Goal: Task Accomplishment & Management: Manage account settings

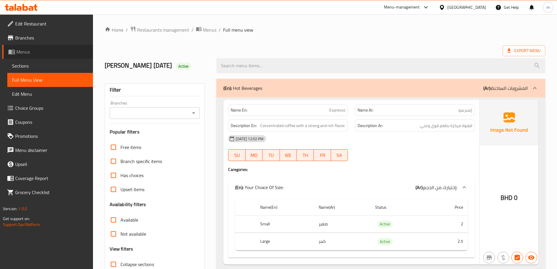
click at [37, 49] on span "Menus" at bounding box center [52, 51] width 72 height 7
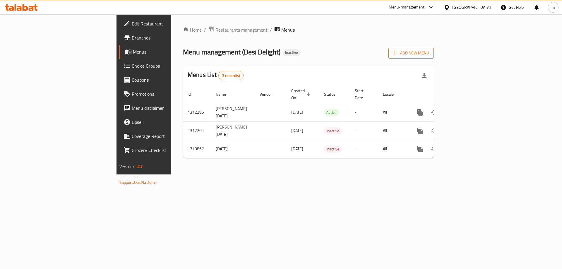
click at [429, 56] on span "Add New Menu" at bounding box center [411, 52] width 36 height 7
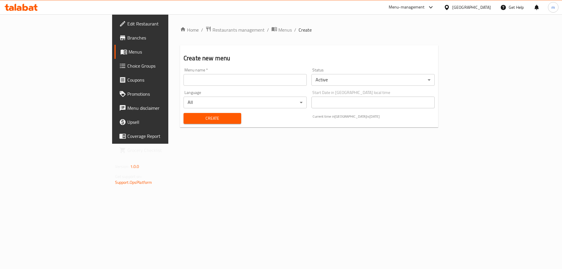
click at [183, 81] on input "text" at bounding box center [244, 80] width 123 height 12
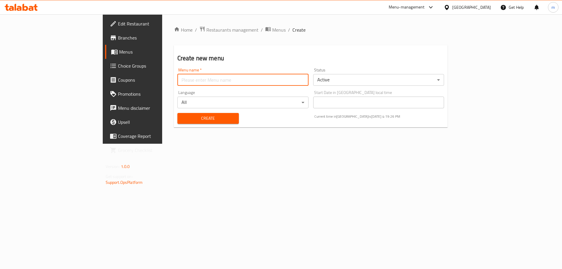
type input "[PERSON_NAME] [DATE]"
click at [191, 123] on button "Create" at bounding box center [207, 118] width 61 height 11
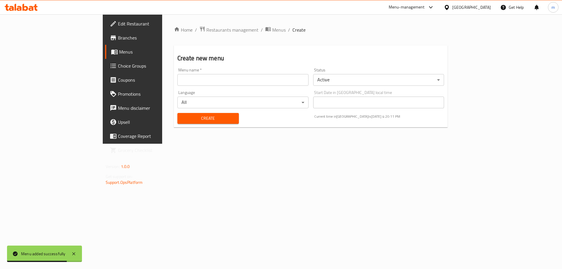
click at [105, 47] on link "Menus" at bounding box center [151, 52] width 92 height 14
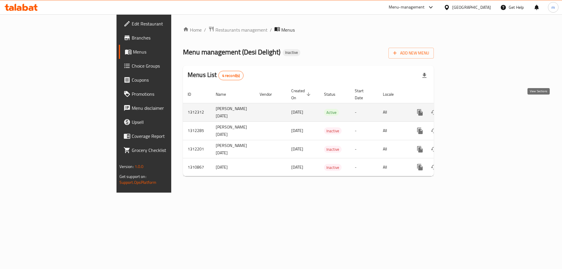
click at [469, 105] on link "enhanced table" at bounding box center [462, 112] width 14 height 14
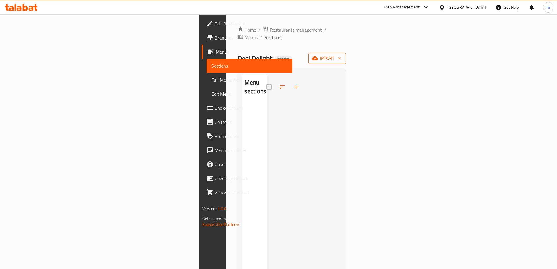
click at [341, 55] on span "import" at bounding box center [327, 58] width 28 height 7
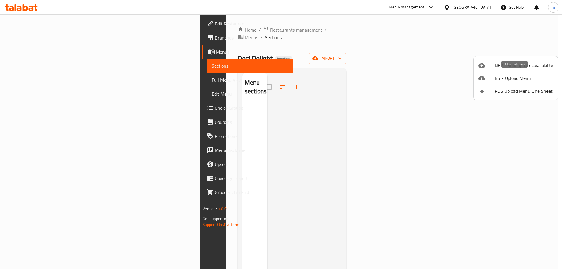
click at [515, 78] on span "Bulk Upload Menu" at bounding box center [523, 78] width 58 height 7
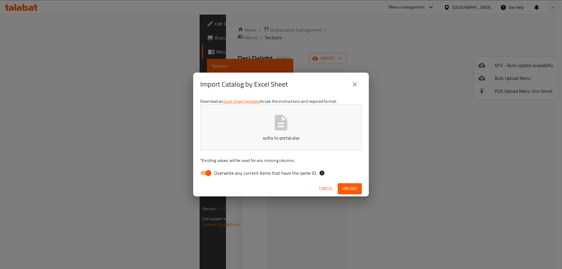
click at [204, 175] on input "Overwrite any current items that have the same ID." at bounding box center [208, 172] width 33 height 11
checkbox input "false"
click at [346, 188] on span "Upload" at bounding box center [349, 188] width 15 height 7
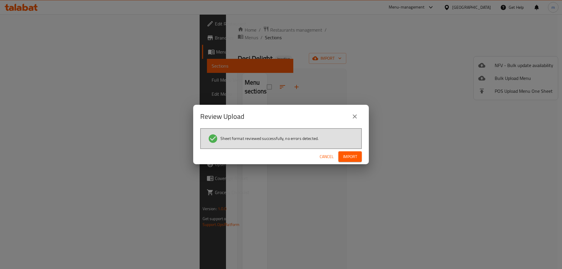
click at [344, 159] on span "Import" at bounding box center [350, 156] width 14 height 7
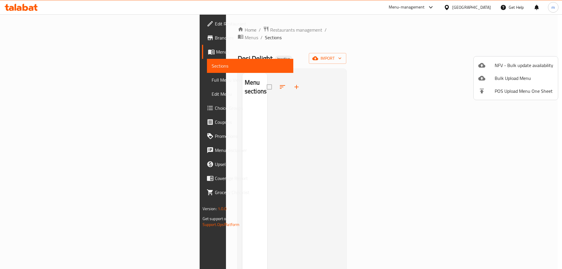
click at [41, 81] on div at bounding box center [281, 134] width 562 height 269
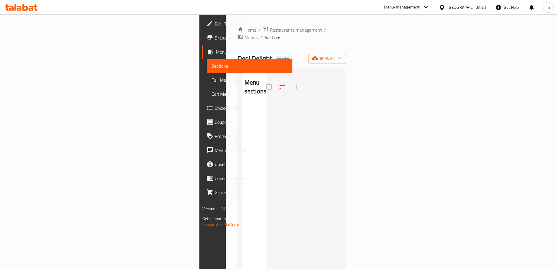
click at [211, 81] on span "Full Menu View" at bounding box center [249, 79] width 76 height 7
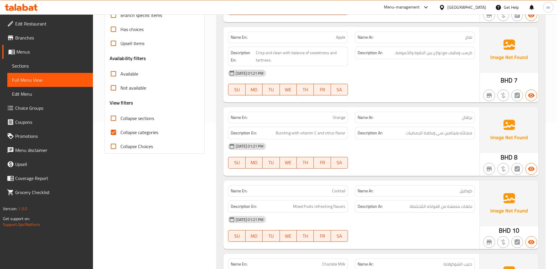
scroll to position [146, 0]
click at [116, 133] on input "Collapse categories" at bounding box center [113, 132] width 14 height 14
checkbox input "false"
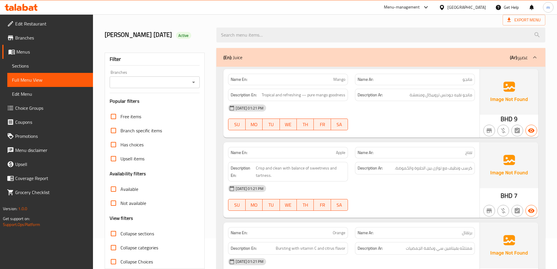
scroll to position [0, 0]
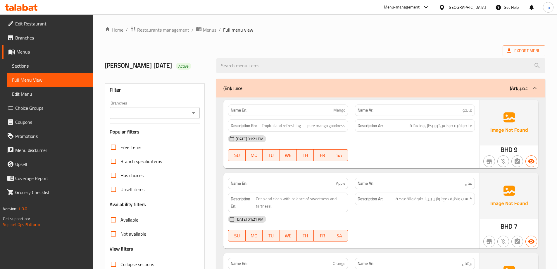
click at [46, 67] on span "Sections" at bounding box center [50, 65] width 76 height 7
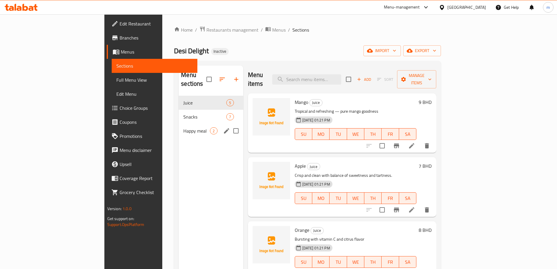
click at [183, 127] on span "Happy meal" at bounding box center [196, 130] width 27 height 7
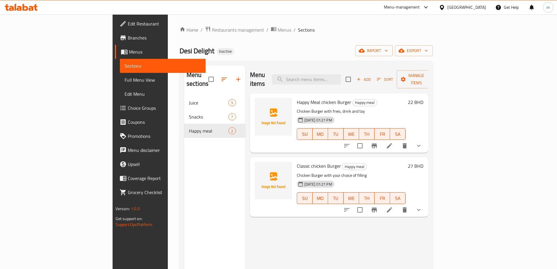
click at [393, 142] on icon at bounding box center [389, 145] width 7 height 7
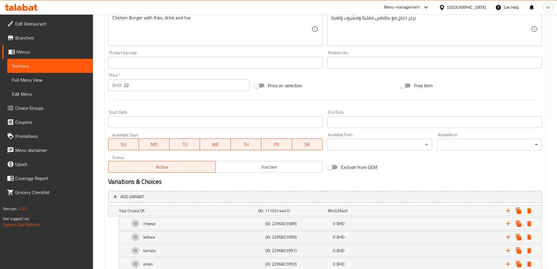
scroll to position [201, 0]
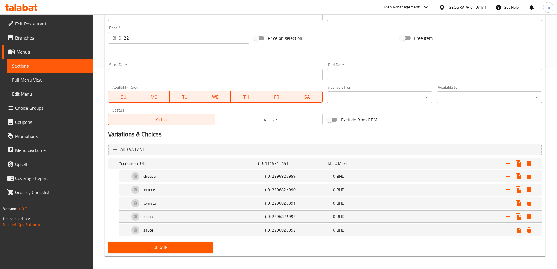
click at [29, 67] on span "Sections" at bounding box center [50, 65] width 76 height 7
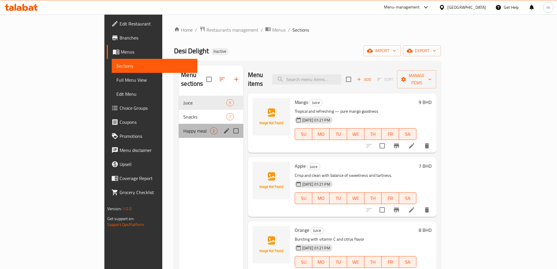
click at [179, 127] on div "Happy meal 2" at bounding box center [211, 131] width 64 height 14
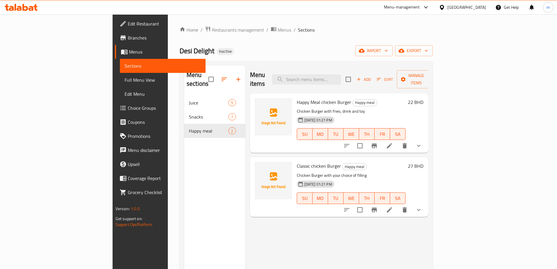
click at [398, 205] on li at bounding box center [389, 209] width 16 height 11
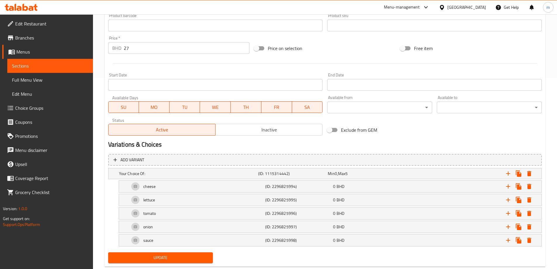
scroll to position [205, 0]
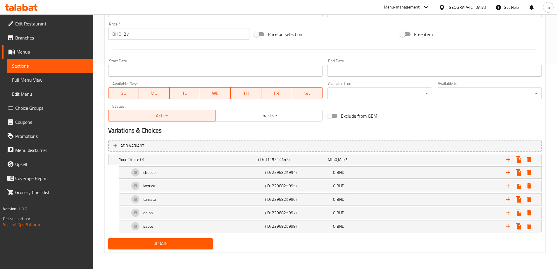
click at [36, 68] on span "Sections" at bounding box center [50, 65] width 76 height 7
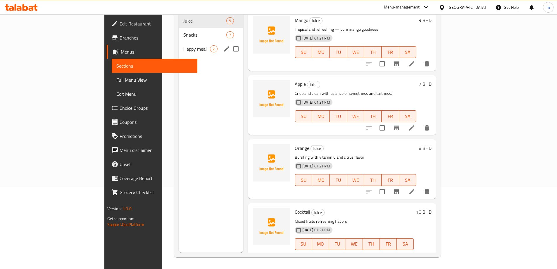
click at [179, 44] on div "Happy meal 2" at bounding box center [211, 49] width 64 height 14
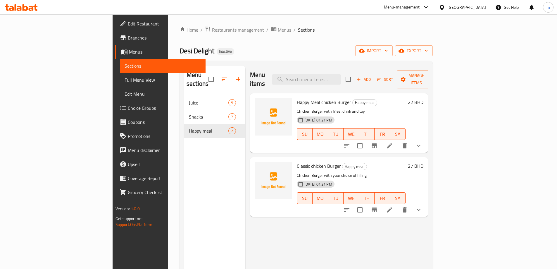
scroll to position [29, 0]
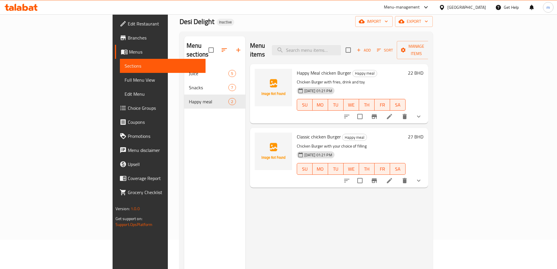
click at [392, 178] on icon at bounding box center [389, 180] width 5 height 5
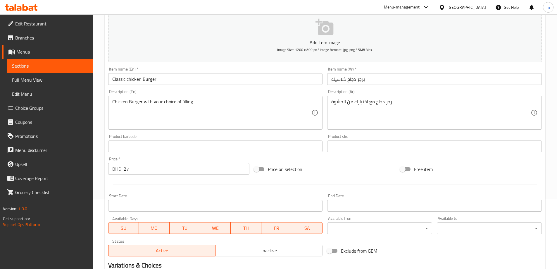
scroll to position [30, 0]
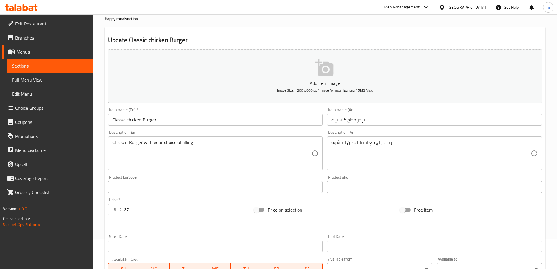
click at [39, 63] on span "Sections" at bounding box center [50, 65] width 76 height 7
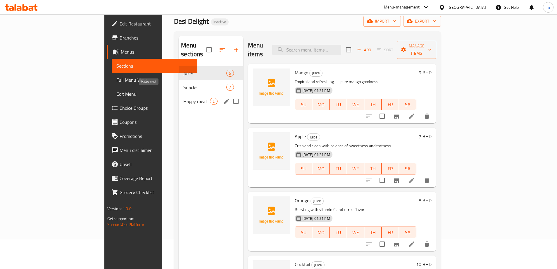
click at [183, 98] on span "Happy meal" at bounding box center [196, 101] width 27 height 7
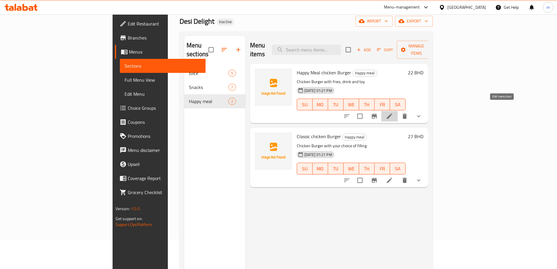
click at [393, 113] on icon at bounding box center [389, 116] width 7 height 7
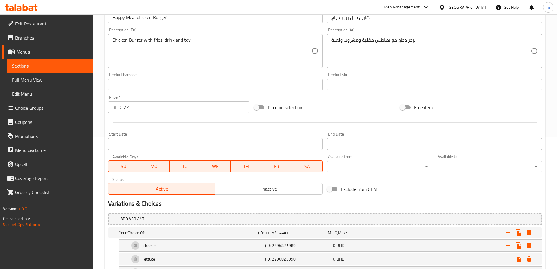
scroll to position [147, 0]
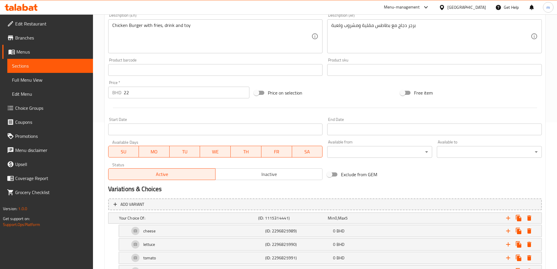
click at [53, 65] on span "Sections" at bounding box center [50, 65] width 76 height 7
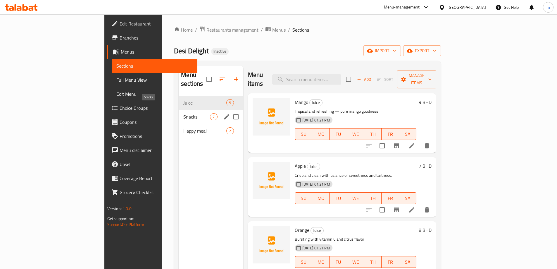
click at [183, 113] on span "Snacks" at bounding box center [196, 116] width 27 height 7
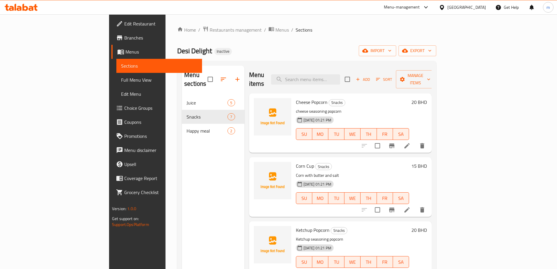
click at [121, 79] on span "Full Menu View" at bounding box center [159, 79] width 76 height 7
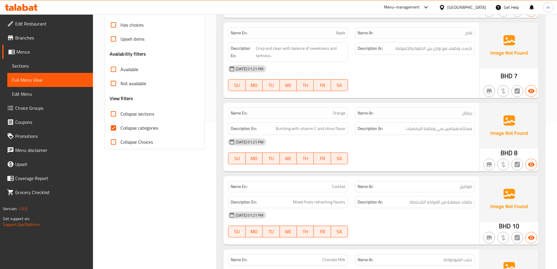
click at [115, 128] on input "Collapse categories" at bounding box center [113, 128] width 14 height 14
checkbox input "false"
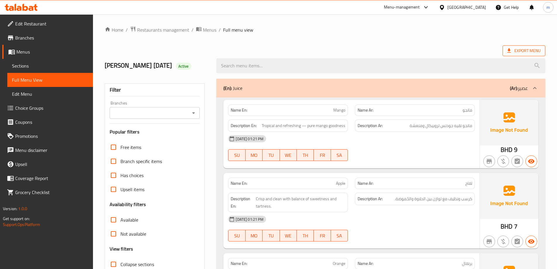
click at [519, 49] on span "Export Menu" at bounding box center [523, 50] width 33 height 7
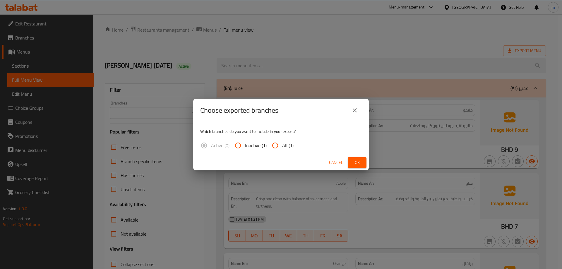
click at [276, 144] on input "All (1)" at bounding box center [275, 145] width 14 height 14
radio input "true"
click at [358, 160] on span "Ok" at bounding box center [356, 162] width 9 height 7
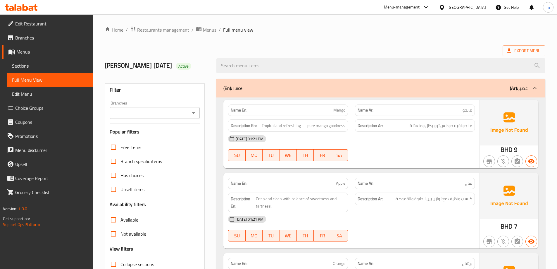
click at [35, 24] on span "Edit Restaurant" at bounding box center [51, 23] width 73 height 7
